Goal: Task Accomplishment & Management: Manage account settings

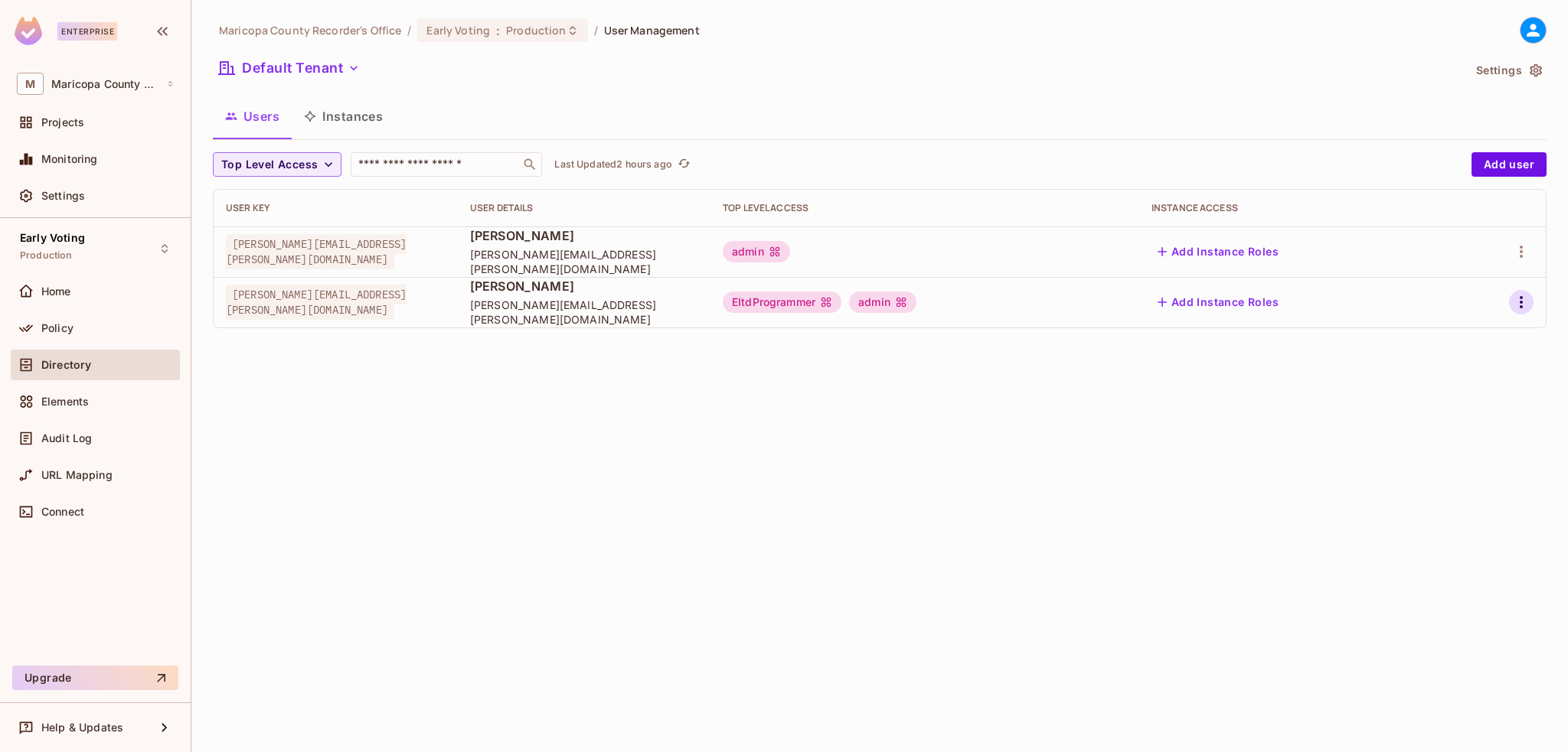
click at [1522, 304] on icon "button" at bounding box center [1521, 302] width 19 height 19
click at [1443, 337] on div "Edit" at bounding box center [1440, 337] width 21 height 15
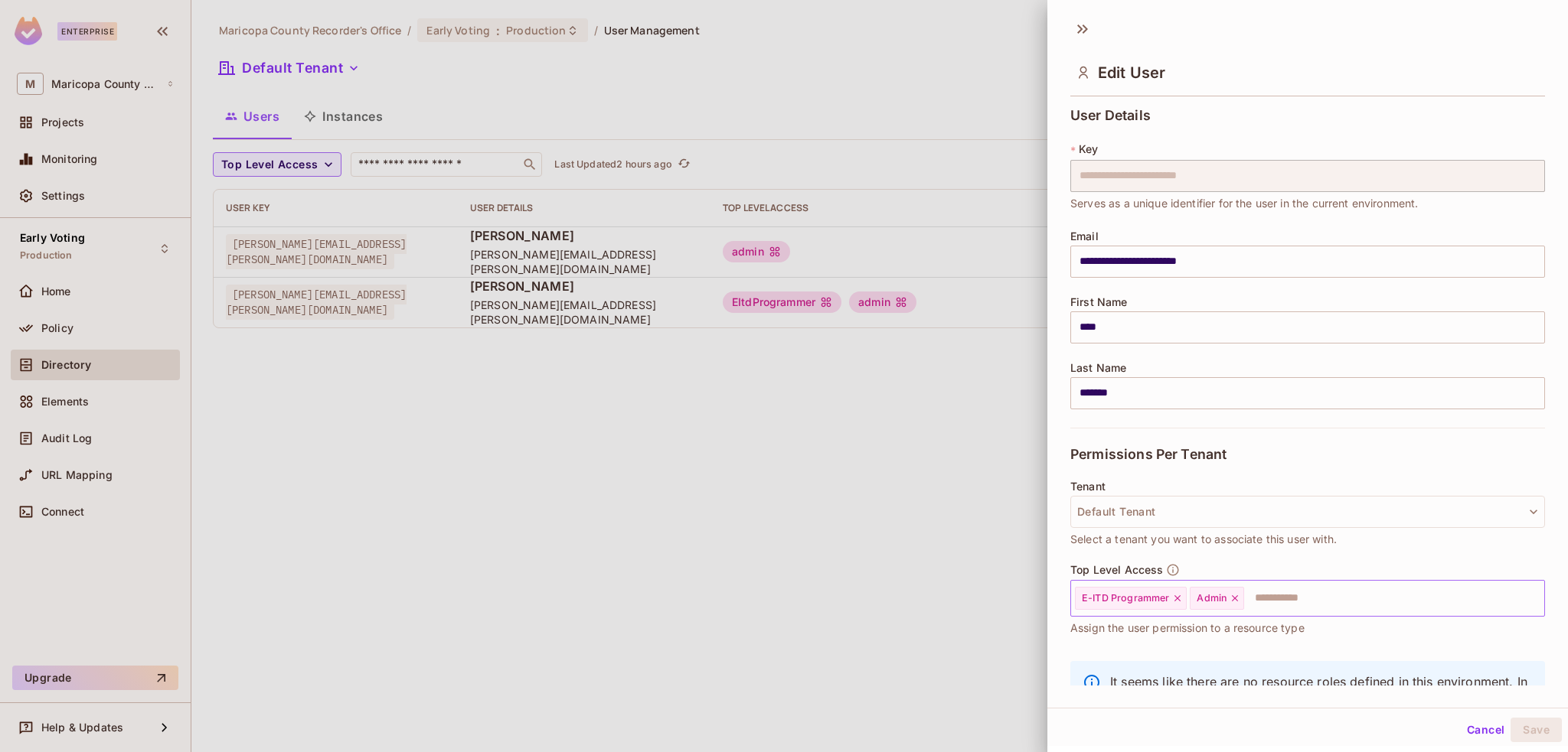
click at [1234, 599] on icon at bounding box center [1234, 598] width 11 height 11
click at [1516, 726] on button "Save" at bounding box center [1536, 730] width 51 height 24
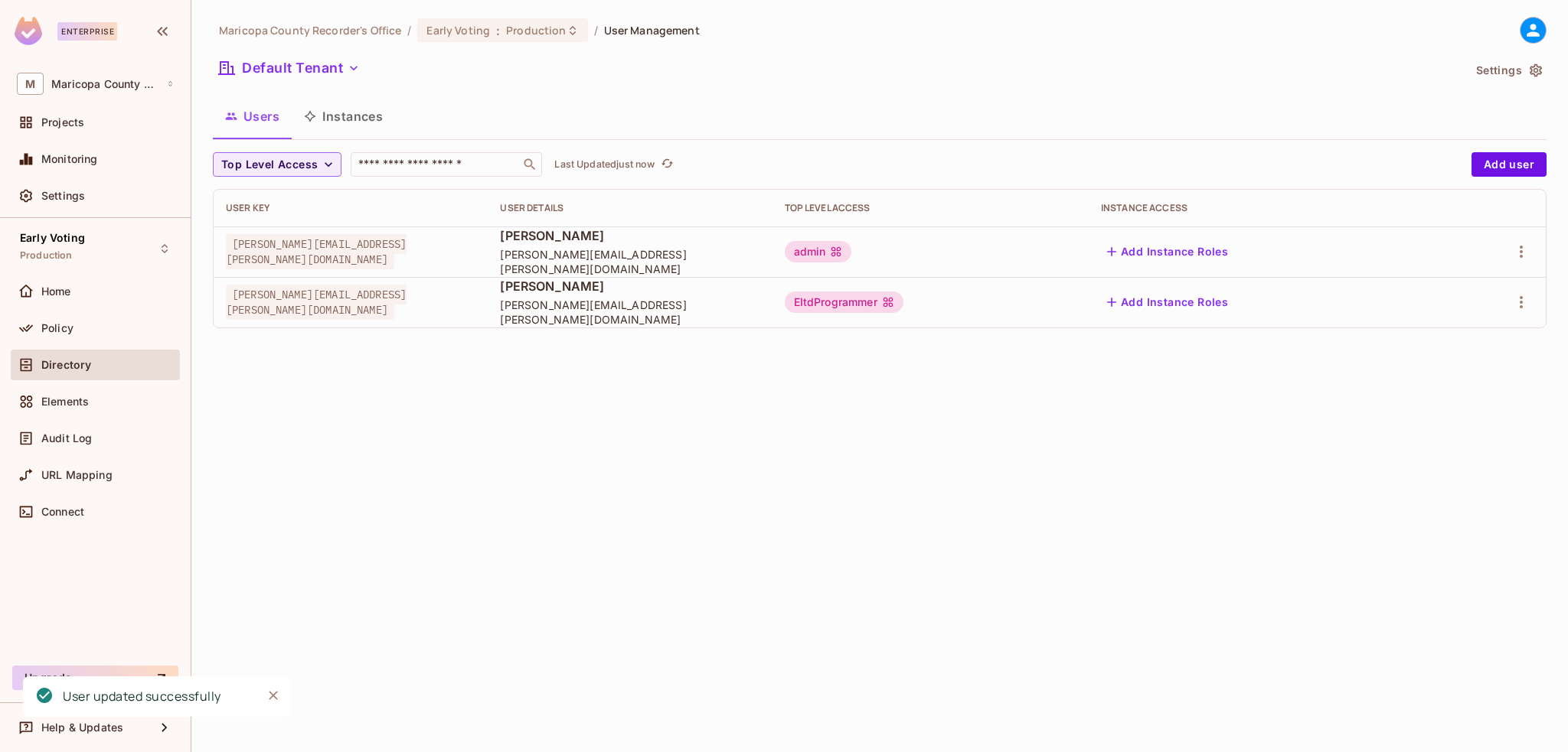
click at [722, 387] on div "Maricopa County Recorder's Office / Early Voting : Production / User Management…" at bounding box center [879, 376] width 1377 height 752
click at [63, 324] on span "Policy" at bounding box center [57, 328] width 32 height 13
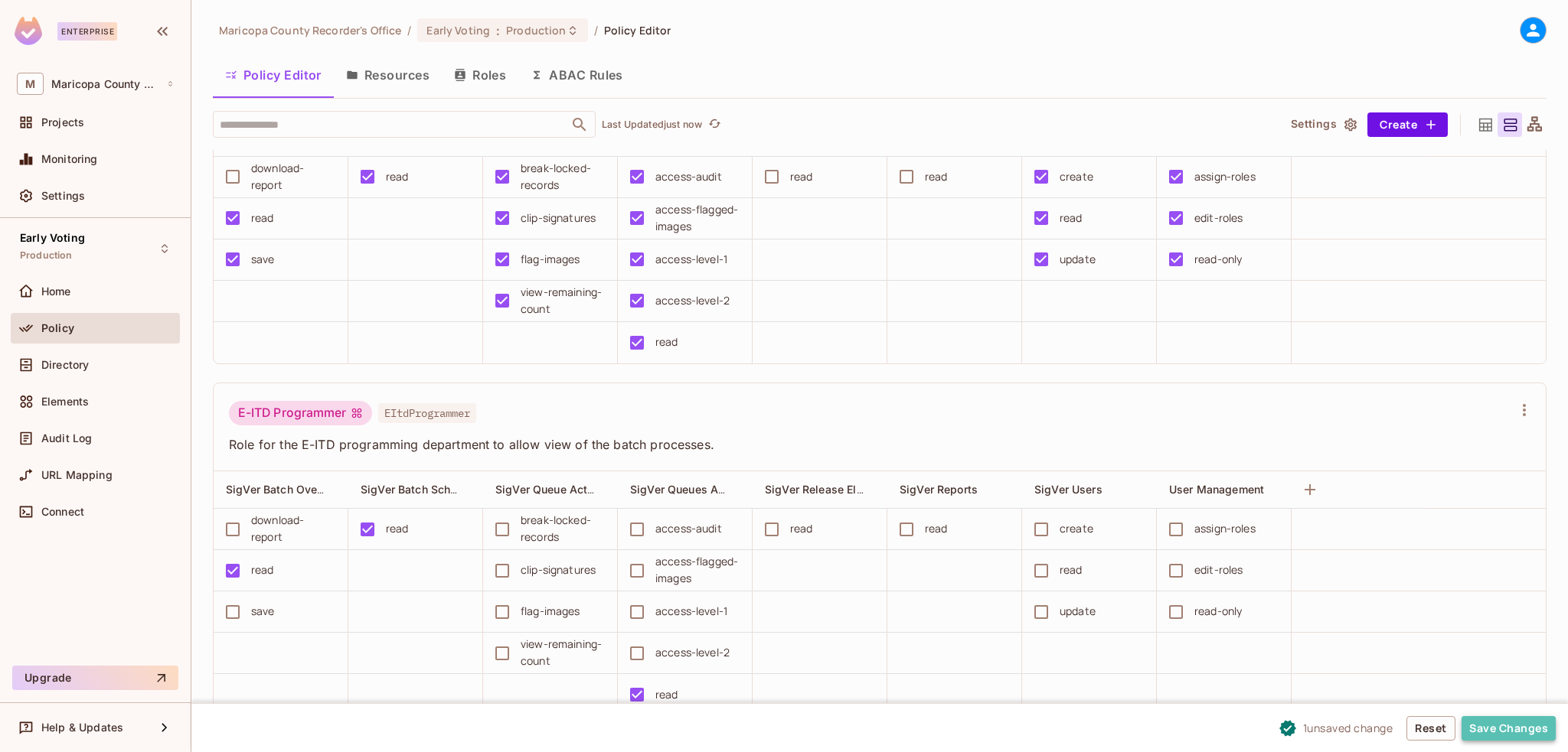
click at [1509, 731] on button "Save Changes" at bounding box center [1508, 728] width 94 height 24
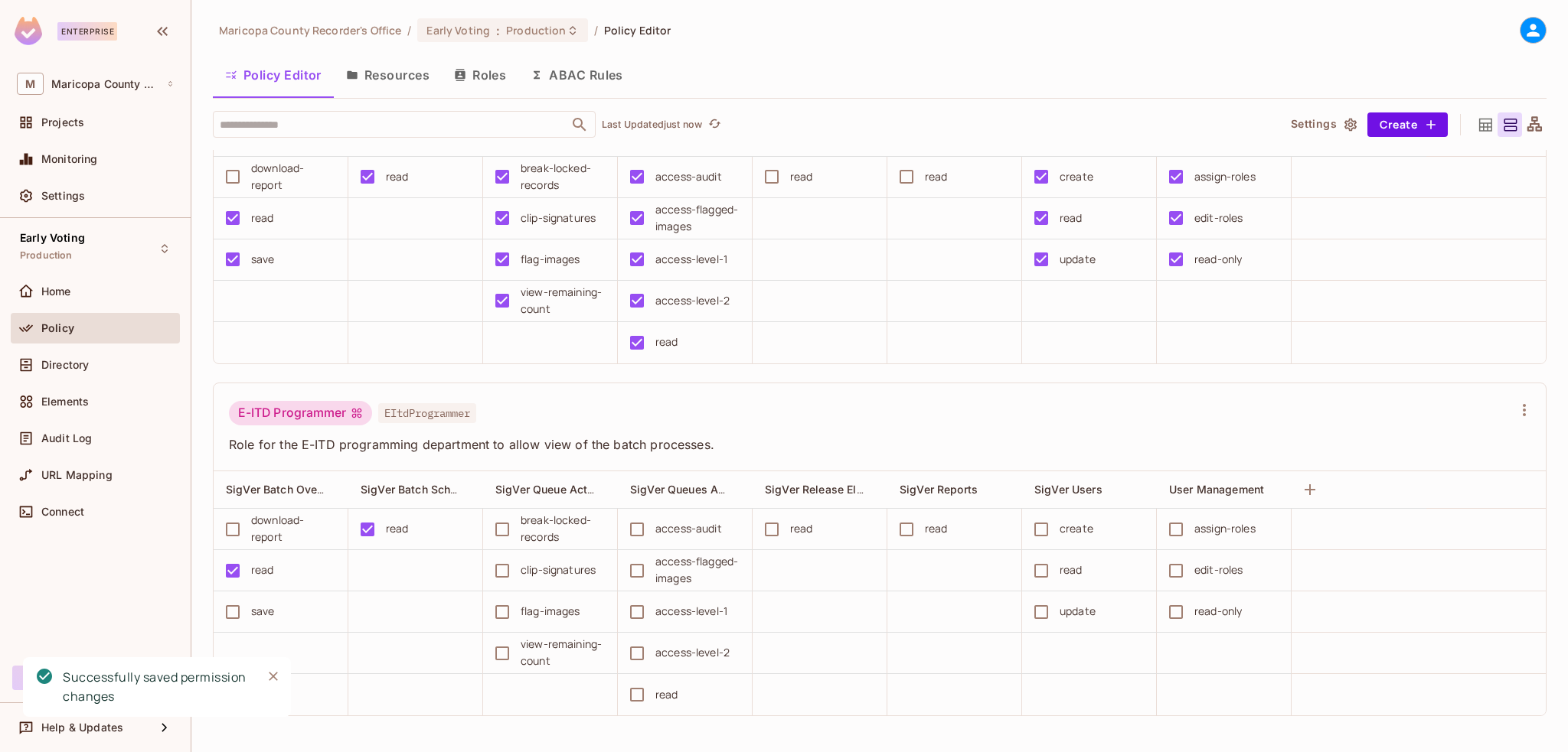
click at [1069, 436] on span "Role for the E-ITD programming department to allow view of the batch processes." at bounding box center [870, 444] width 1283 height 17
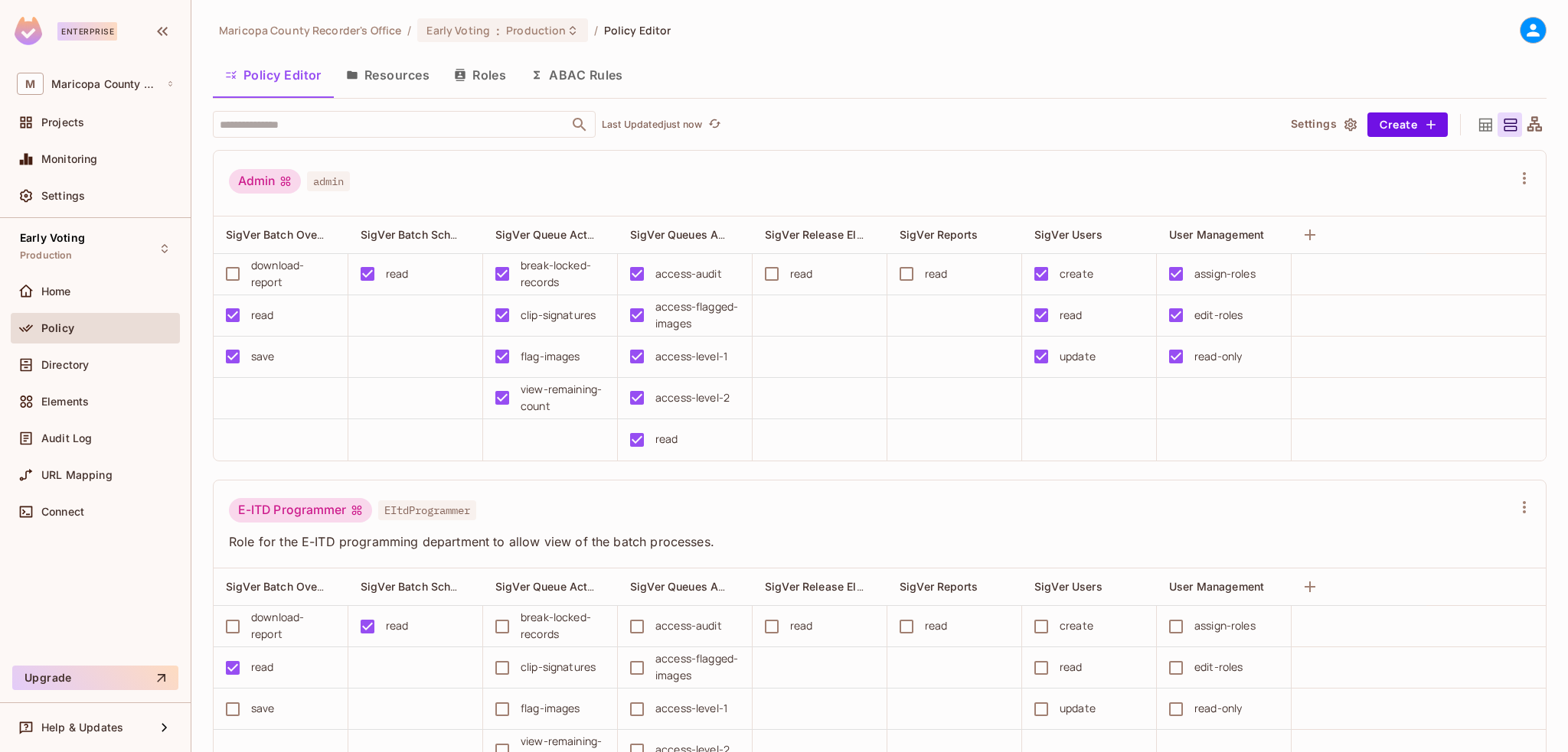
scroll to position [97, 0]
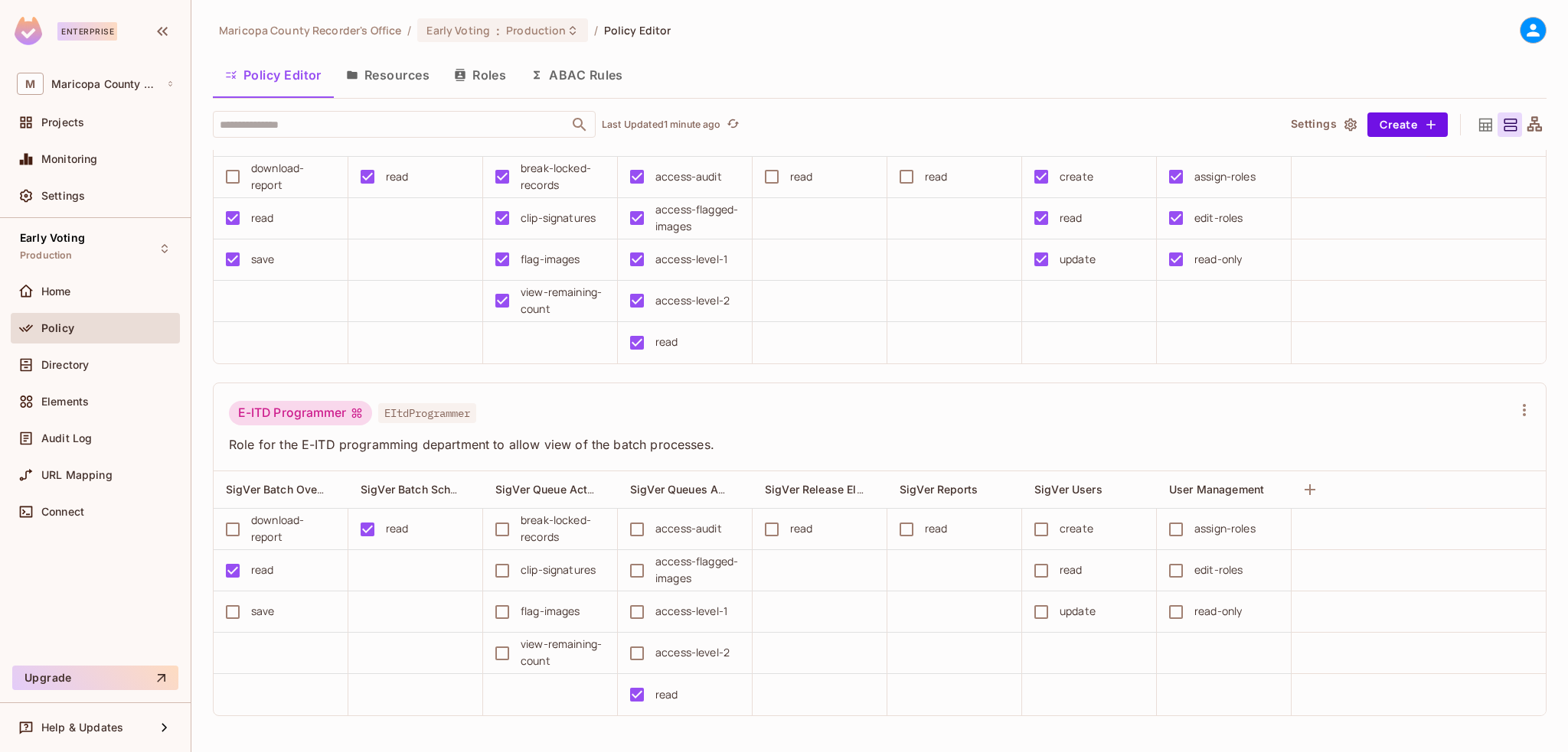
click at [813, 406] on div "E-ITD Programmer EItdProgrammer" at bounding box center [870, 415] width 1283 height 30
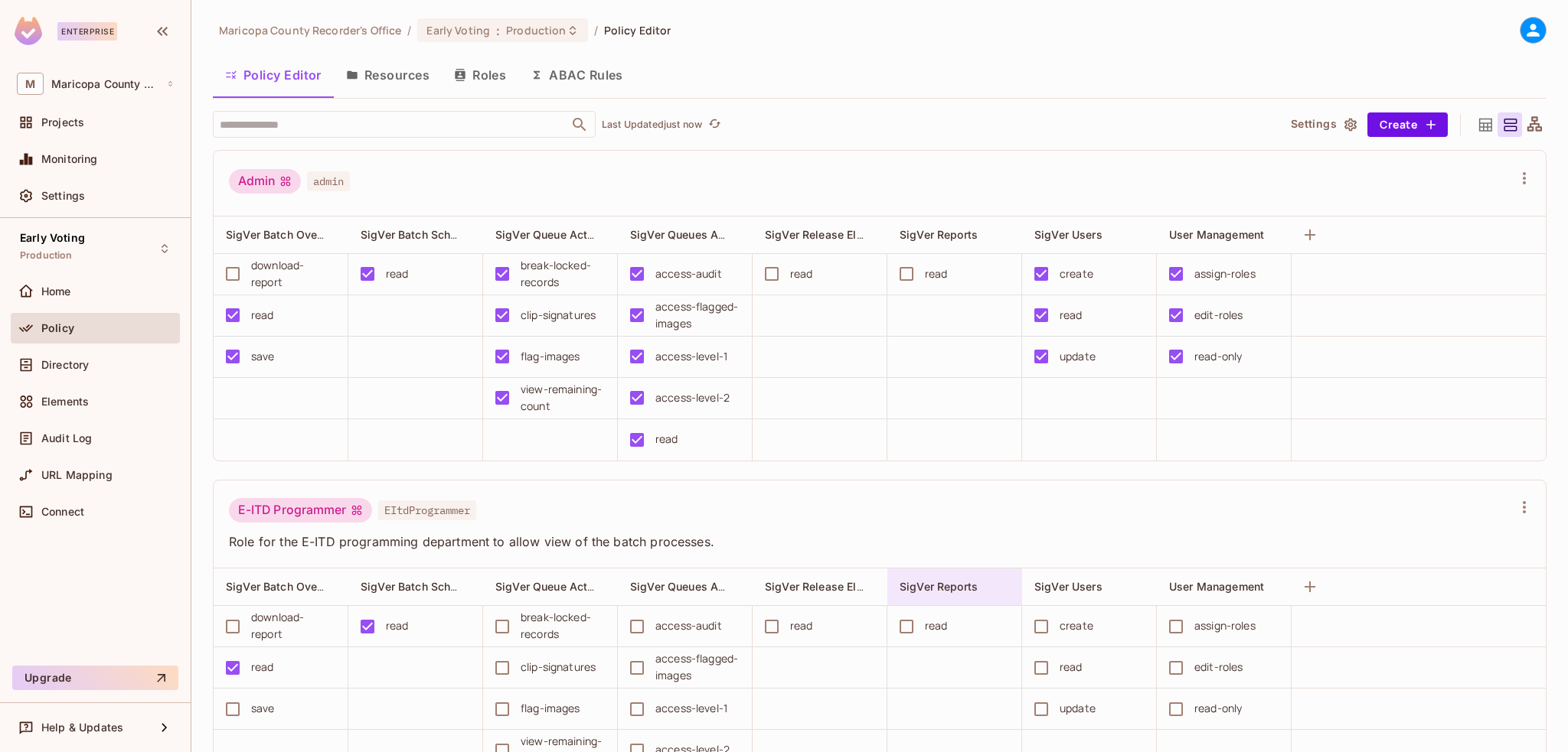
scroll to position [97, 0]
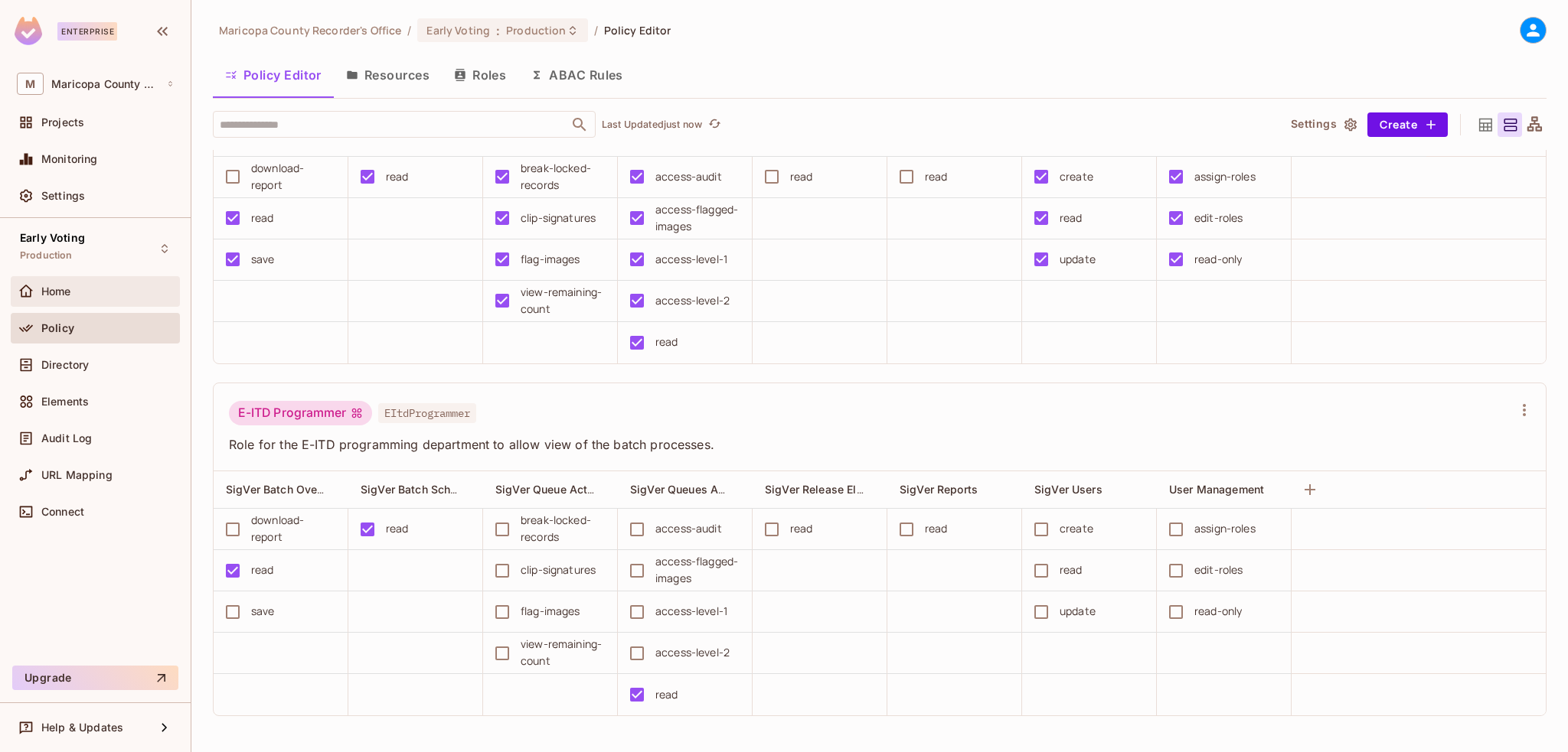
click at [55, 290] on span "Home" at bounding box center [55, 292] width 30 height 13
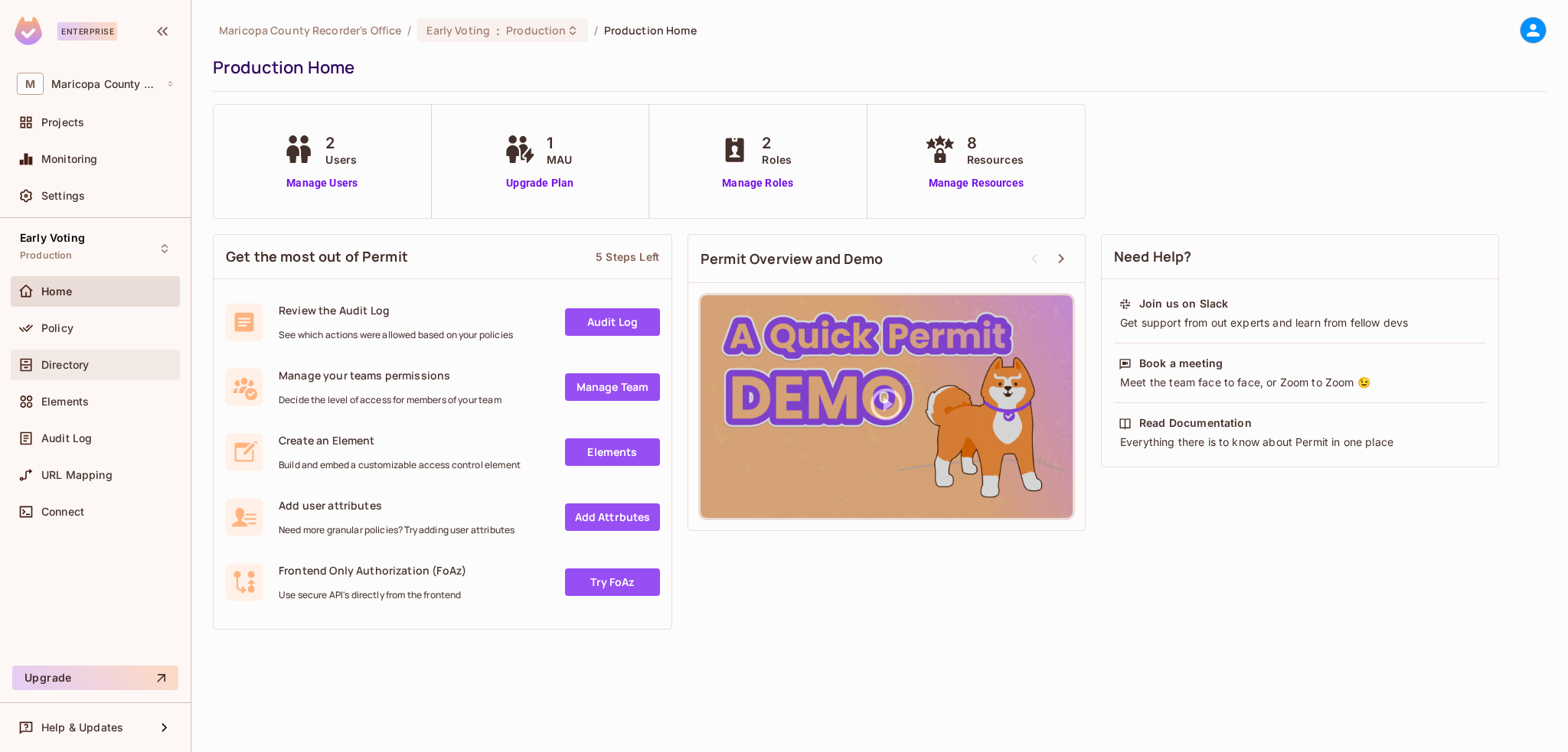
click at [72, 363] on span "Directory" at bounding box center [64, 365] width 47 height 13
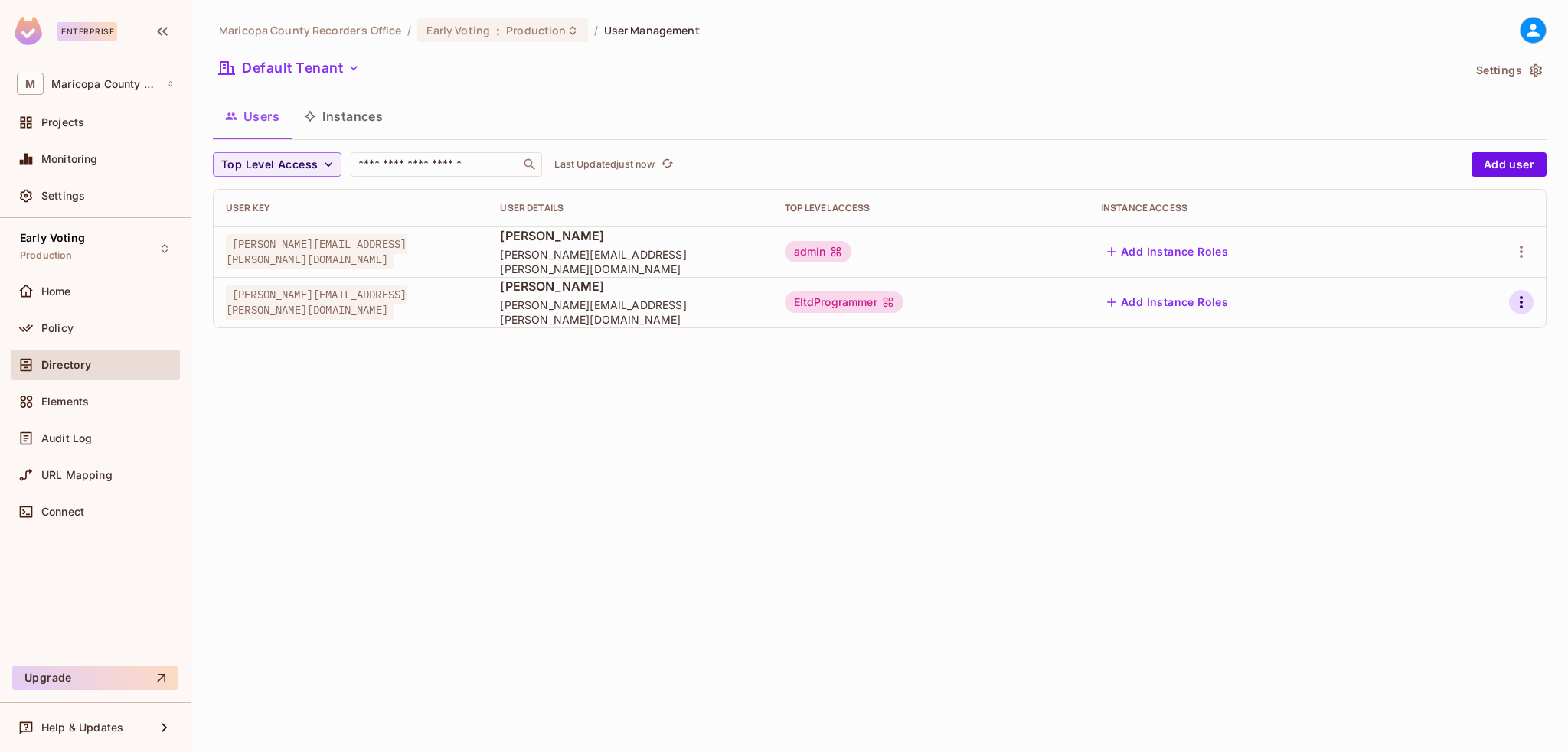
click at [1519, 305] on icon "button" at bounding box center [1521, 302] width 19 height 19
click at [1434, 341] on div "Edit" at bounding box center [1440, 337] width 21 height 15
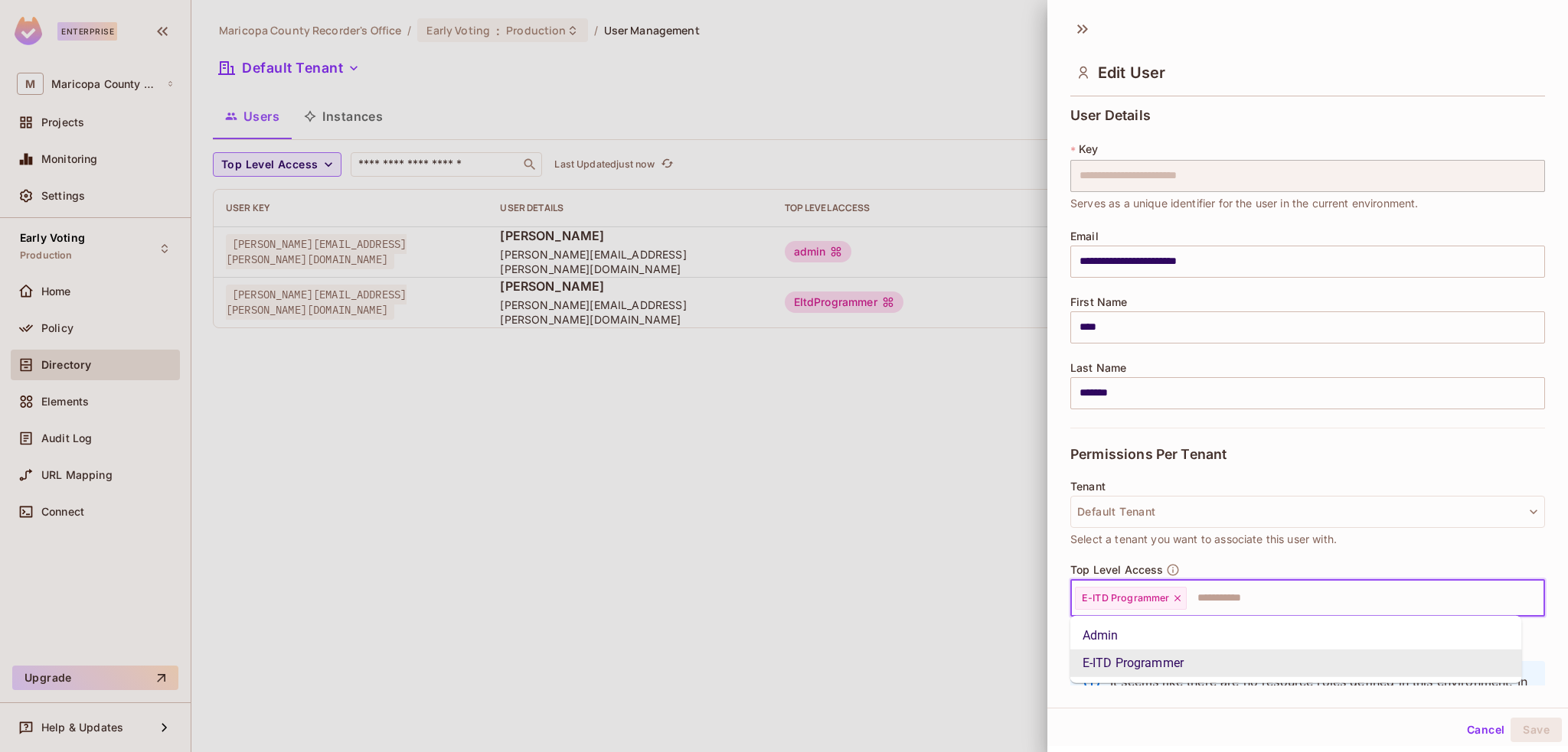
click at [1230, 597] on input "text" at bounding box center [1351, 598] width 326 height 30
click at [1096, 642] on li "Admin" at bounding box center [1295, 636] width 452 height 28
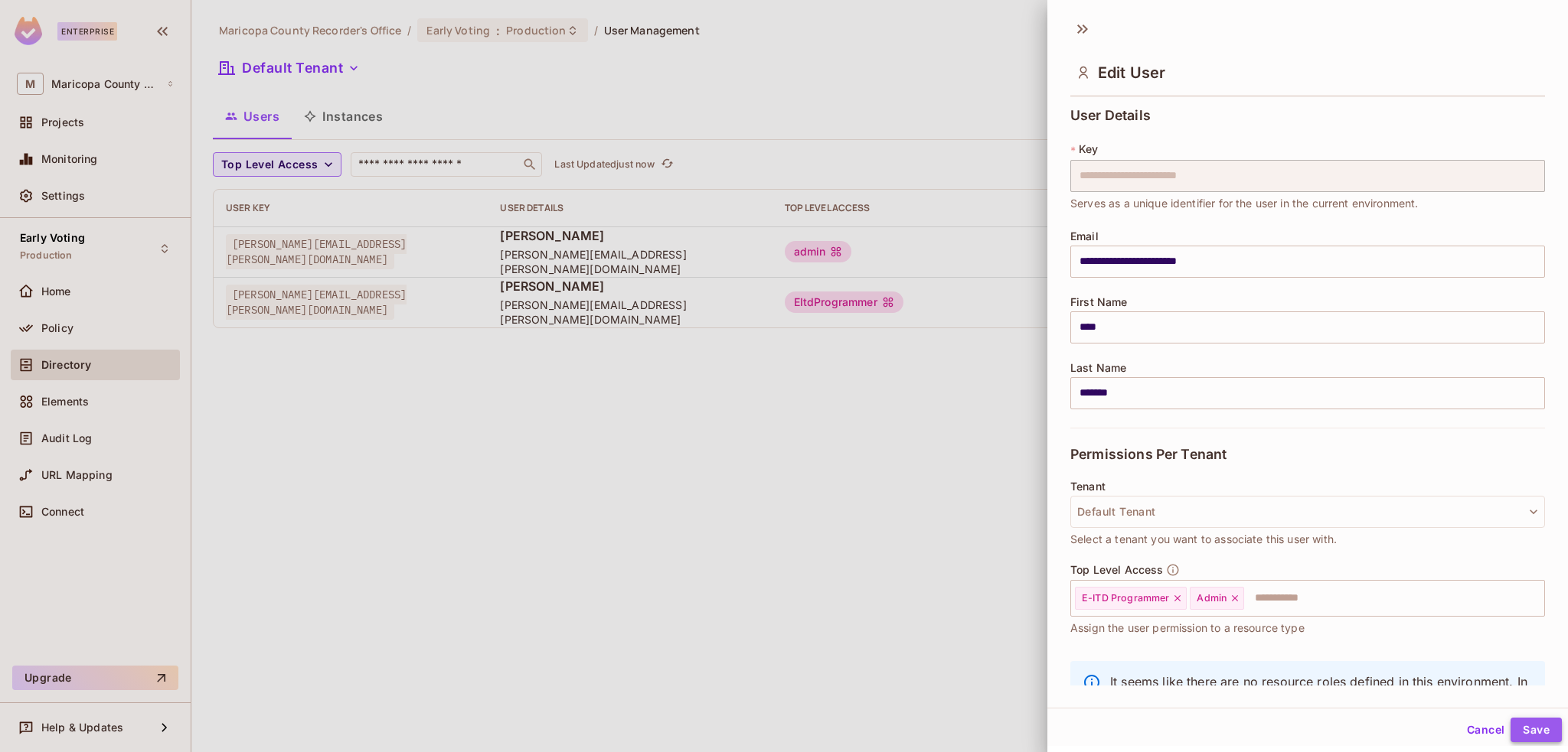
click at [1529, 728] on button "Save" at bounding box center [1536, 730] width 51 height 24
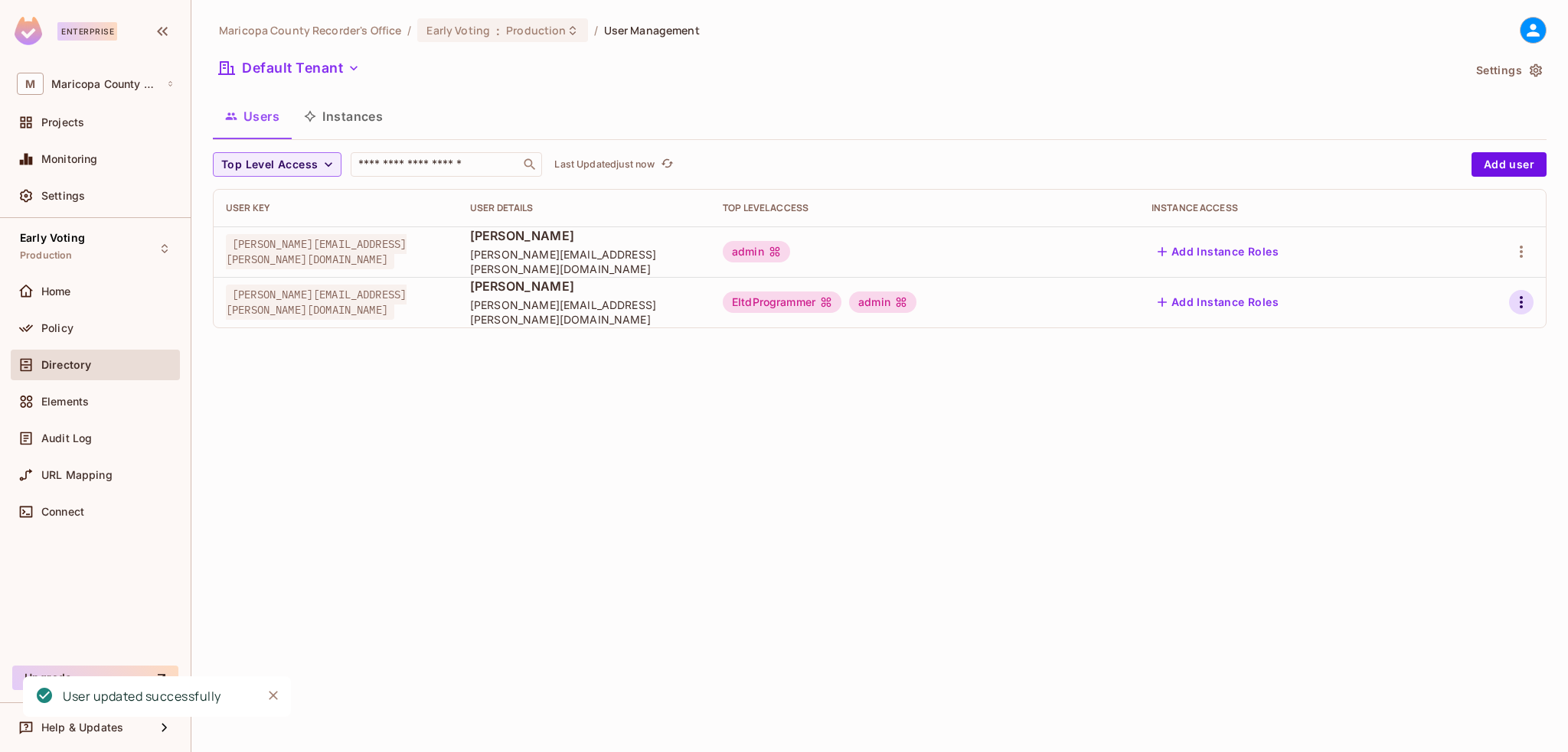
click at [1511, 298] on button "button" at bounding box center [1521, 301] width 24 height 24
click at [1445, 337] on div "Edit" at bounding box center [1440, 337] width 21 height 15
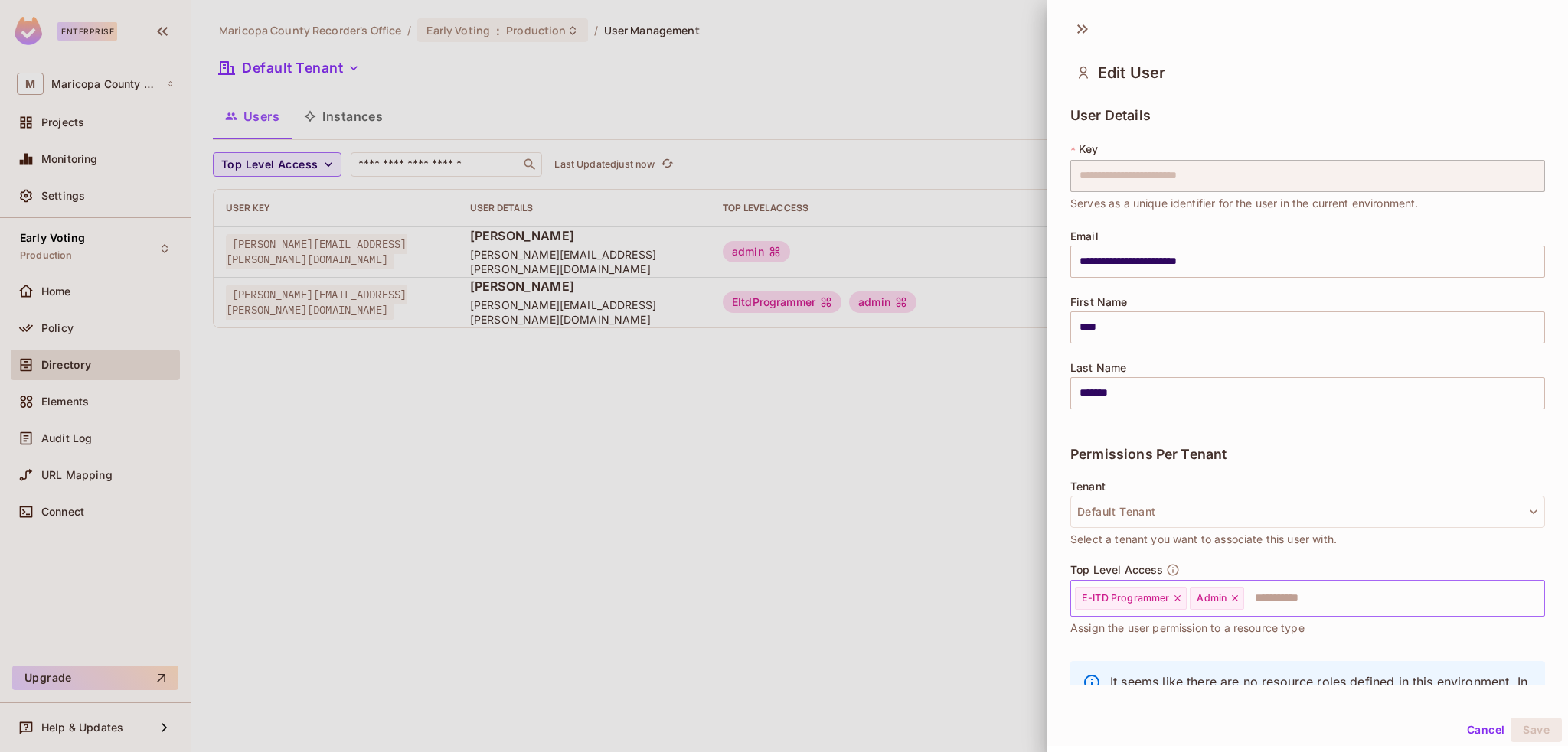
click at [1234, 601] on icon at bounding box center [1234, 598] width 11 height 11
click at [1534, 728] on button "Save" at bounding box center [1536, 730] width 51 height 24
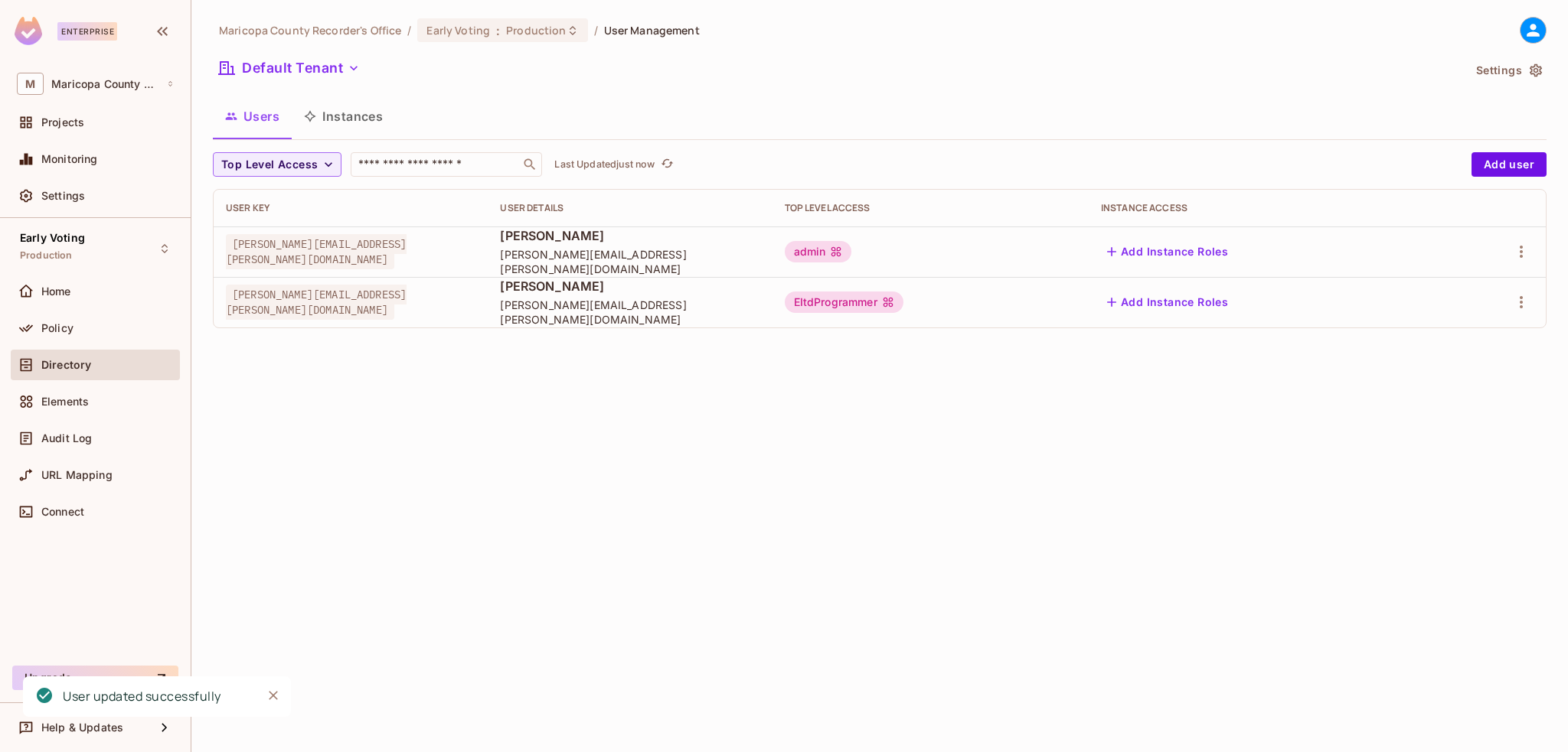
click at [972, 449] on div "Maricopa County Recorder's Office / Early Voting : Production / User Management…" at bounding box center [879, 376] width 1377 height 752
click at [81, 331] on div "Policy" at bounding box center [107, 328] width 132 height 13
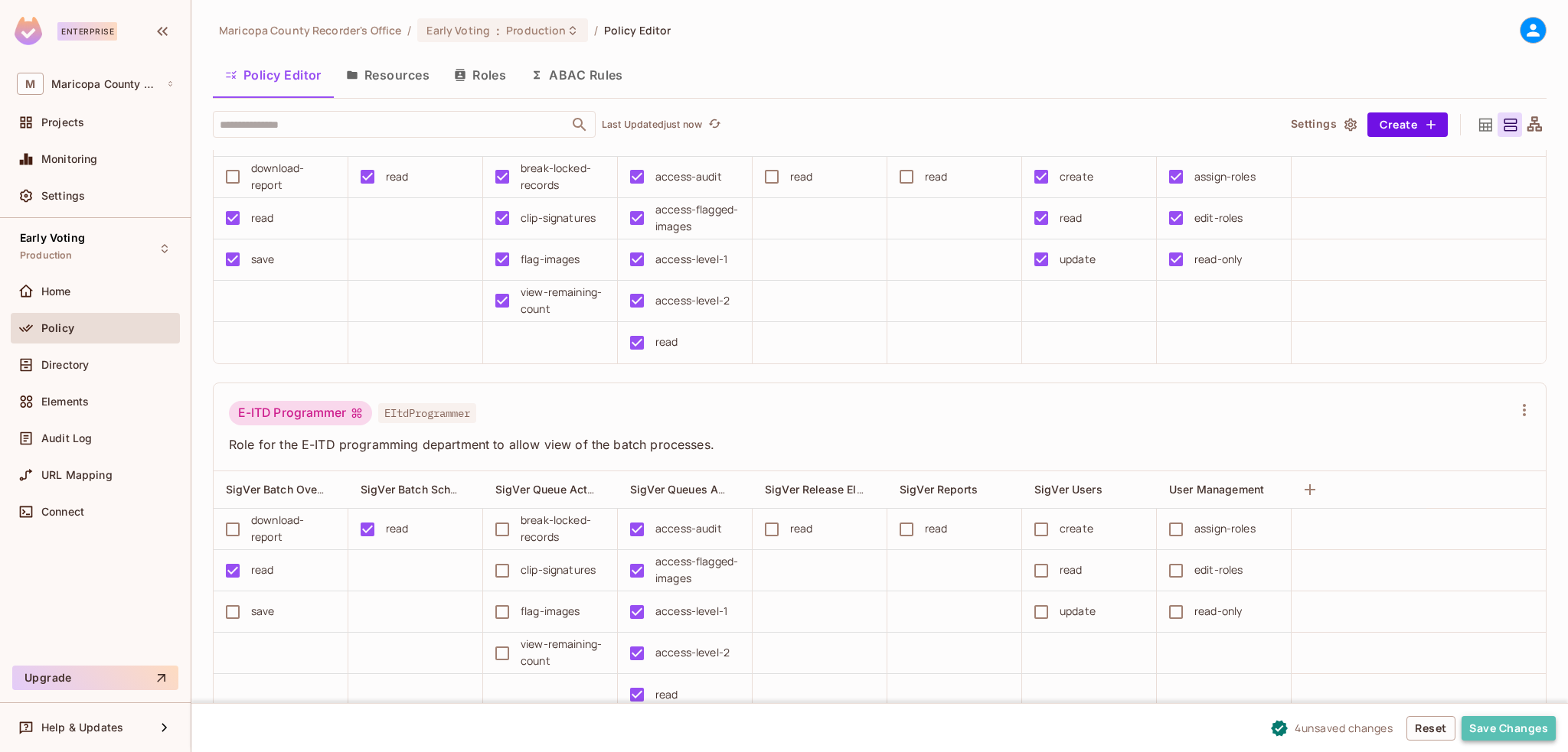
click at [1538, 731] on button "Save Changes" at bounding box center [1508, 728] width 94 height 24
click at [1513, 724] on button "Save Changes" at bounding box center [1508, 728] width 94 height 24
click at [1525, 729] on button "Save Changes" at bounding box center [1508, 728] width 94 height 24
click at [1511, 722] on button "Save Changes" at bounding box center [1508, 728] width 94 height 24
click at [49, 286] on span "Home" at bounding box center [55, 292] width 30 height 13
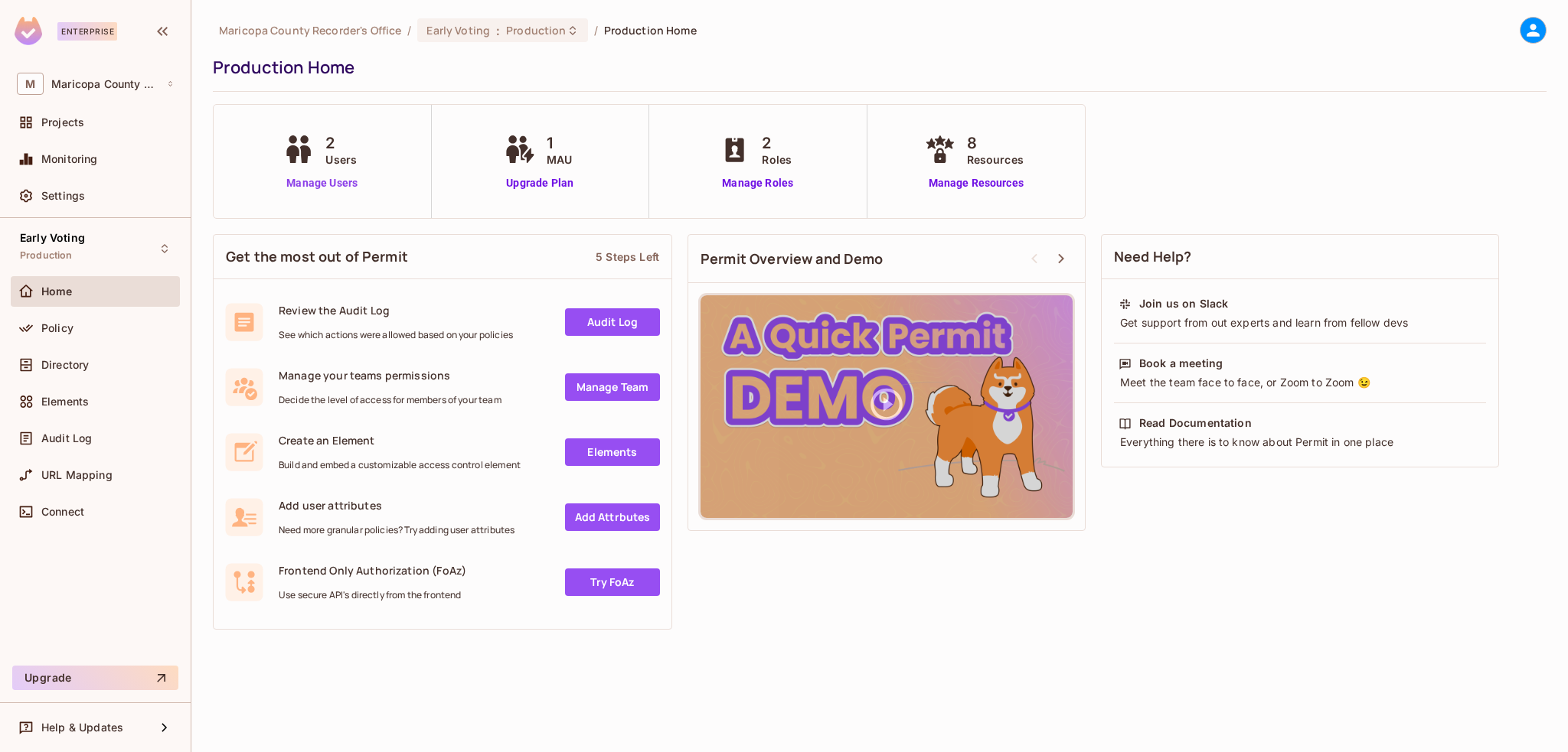
click at [334, 180] on link "Manage Users" at bounding box center [321, 183] width 85 height 16
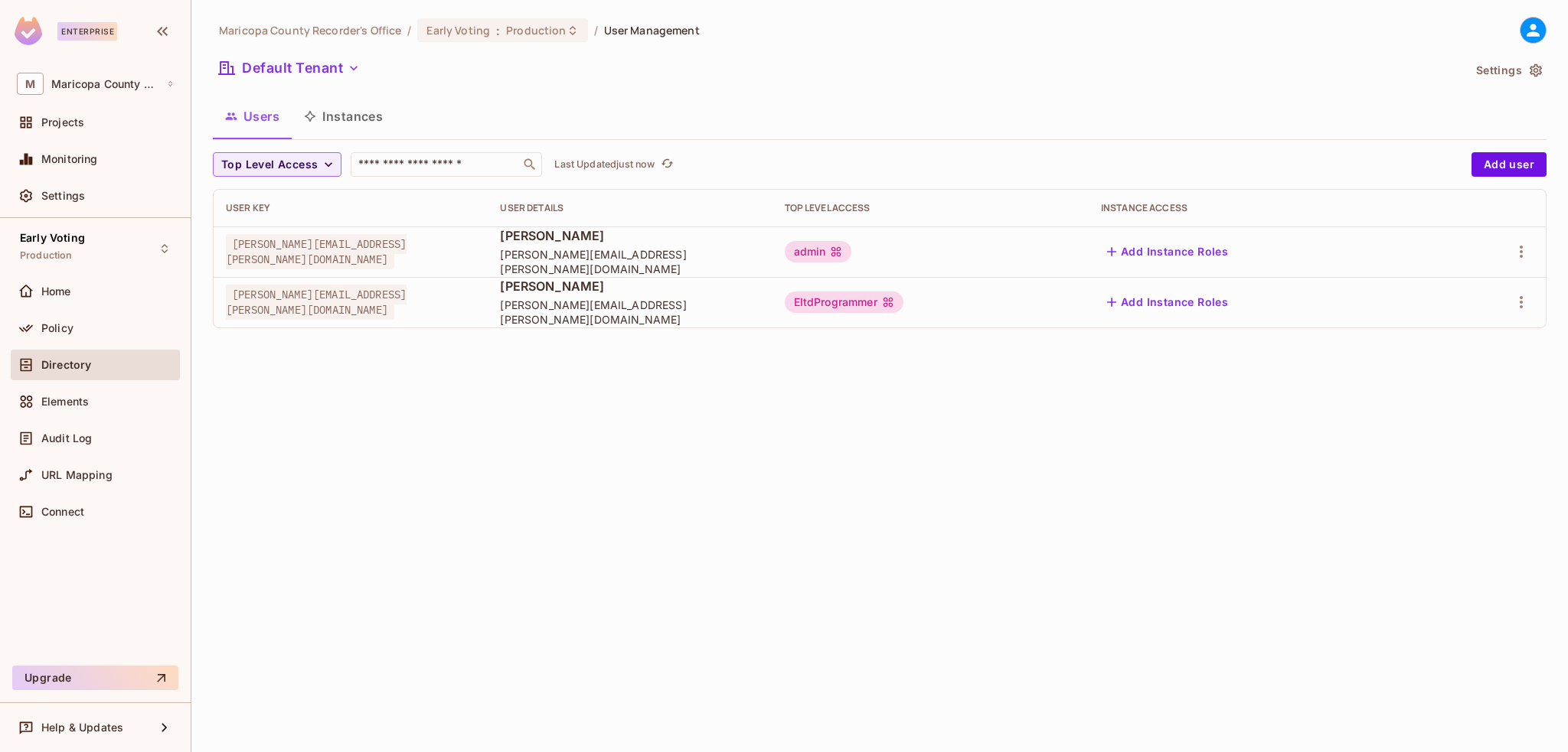
click at [885, 415] on div "Maricopa County Recorder's Office / Early Voting : Production / User Management…" at bounding box center [879, 376] width 1377 height 752
click at [50, 322] on span "Policy" at bounding box center [57, 328] width 32 height 13
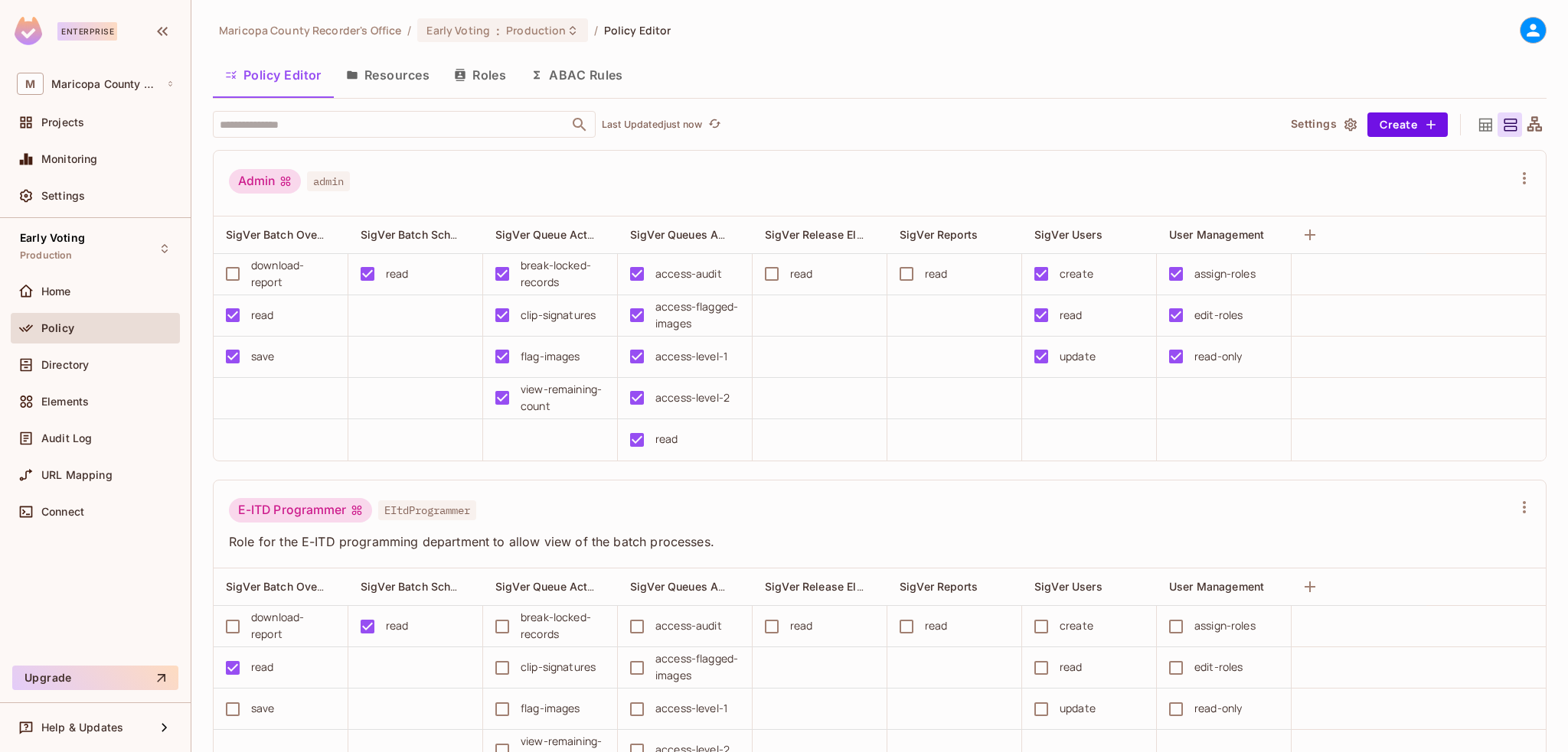
scroll to position [97, 0]
